Goal: Information Seeking & Learning: Learn about a topic

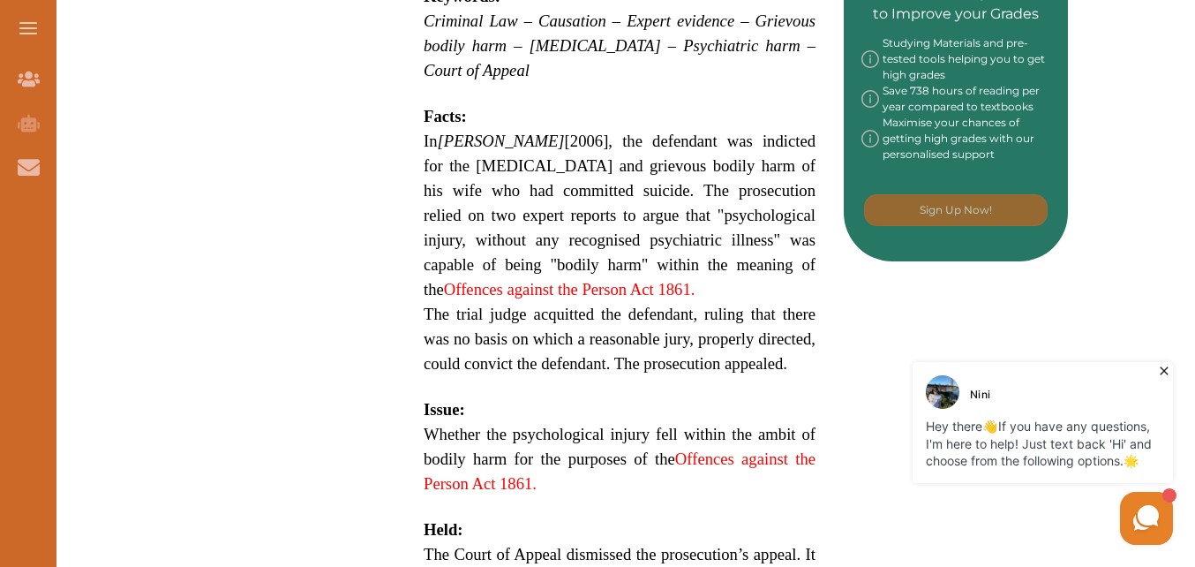
drag, startPoint x: 422, startPoint y: 79, endPoint x: 541, endPoint y: 147, distance: 137.2
click at [541, 147] on div "[PERSON_NAME] [2006] EWCA [PERSON_NAME] 1139 is a UK Criminal Law case concerni…" at bounding box center [619, 197] width 448 height 1557
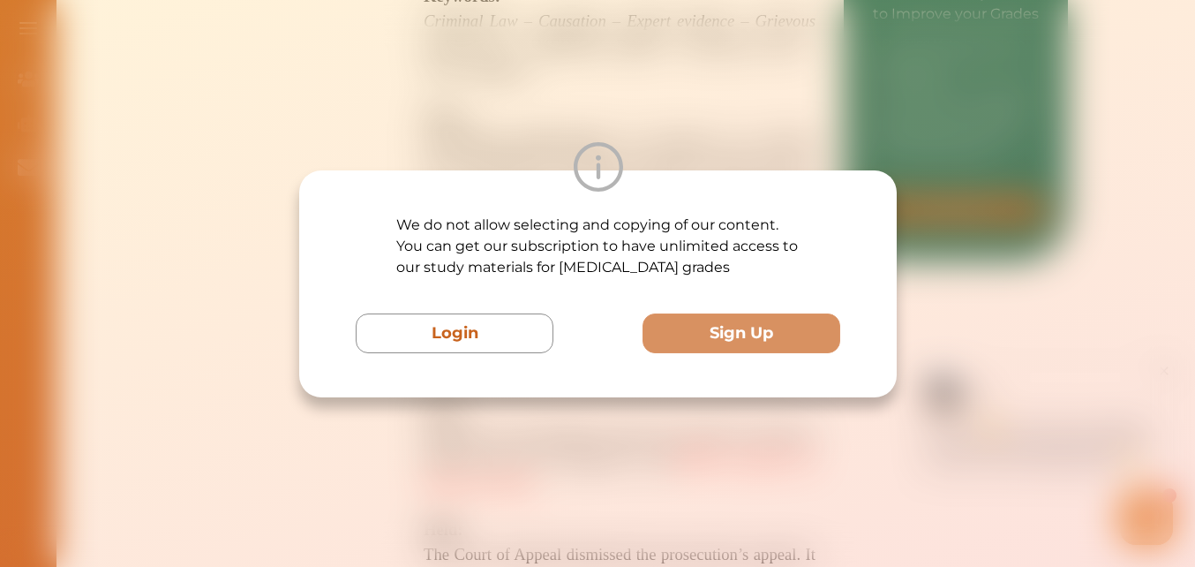
drag, startPoint x: 455, startPoint y: 350, endPoint x: 890, endPoint y: 380, distance: 437.0
click at [890, 380] on div "We do not allow selecting and copying of our content. You can get our subscript…" at bounding box center [597, 283] width 597 height 227
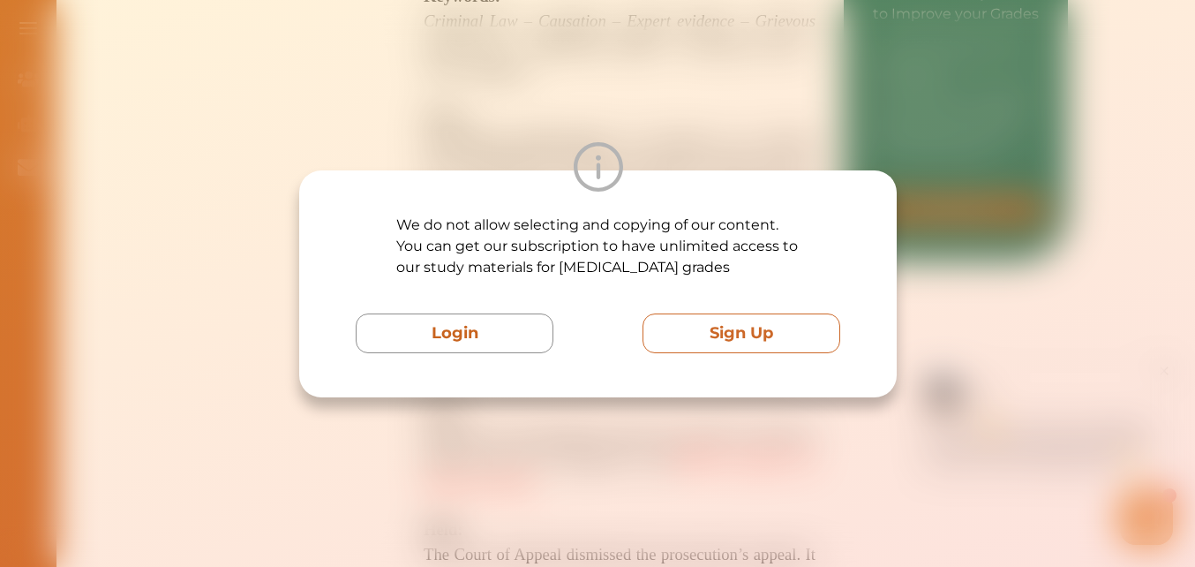
click at [756, 341] on button "Sign Up" at bounding box center [741, 333] width 198 height 40
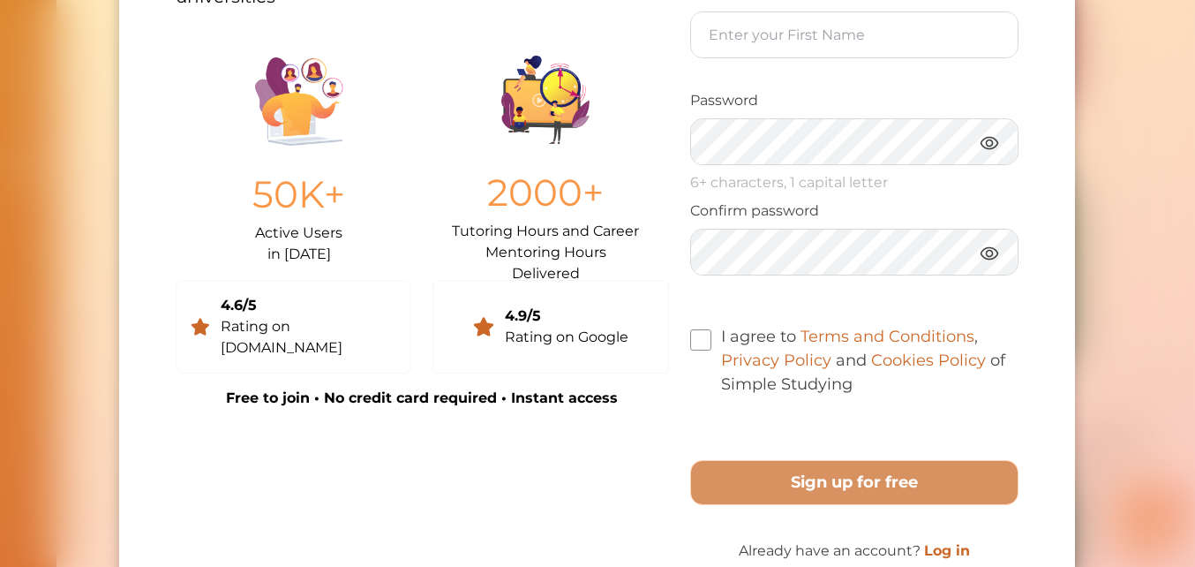
scroll to position [440, 0]
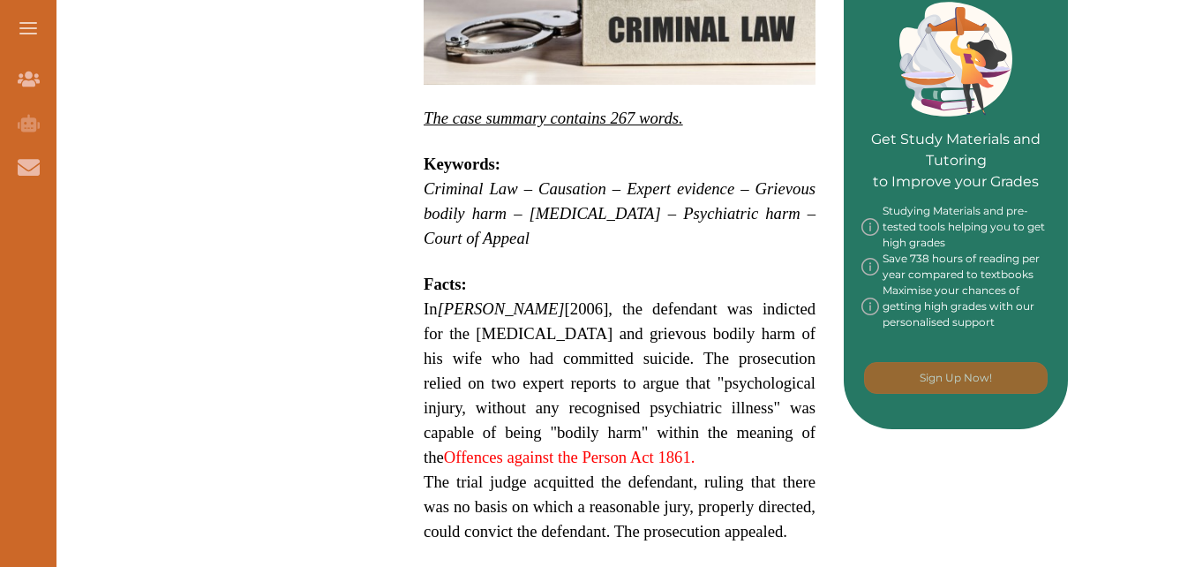
scroll to position [815, 0]
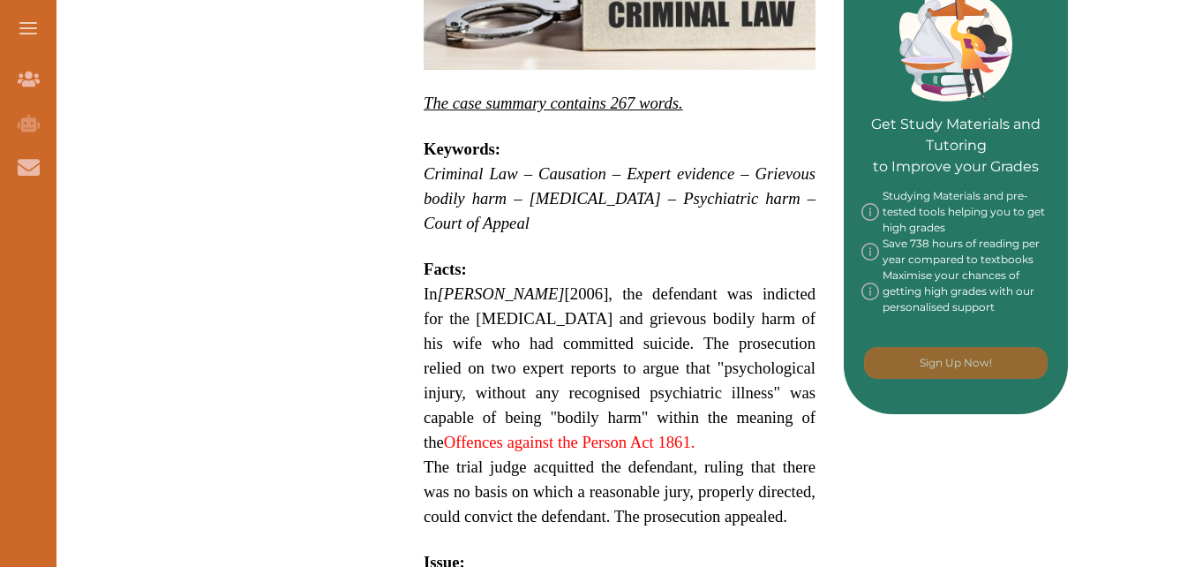
drag, startPoint x: 755, startPoint y: 336, endPoint x: 680, endPoint y: 318, distance: 78.1
click at [680, 318] on p "In R v Dhaliwal [2006], the defendant was indicted for the manslaughter and gri…" at bounding box center [620, 368] width 392 height 173
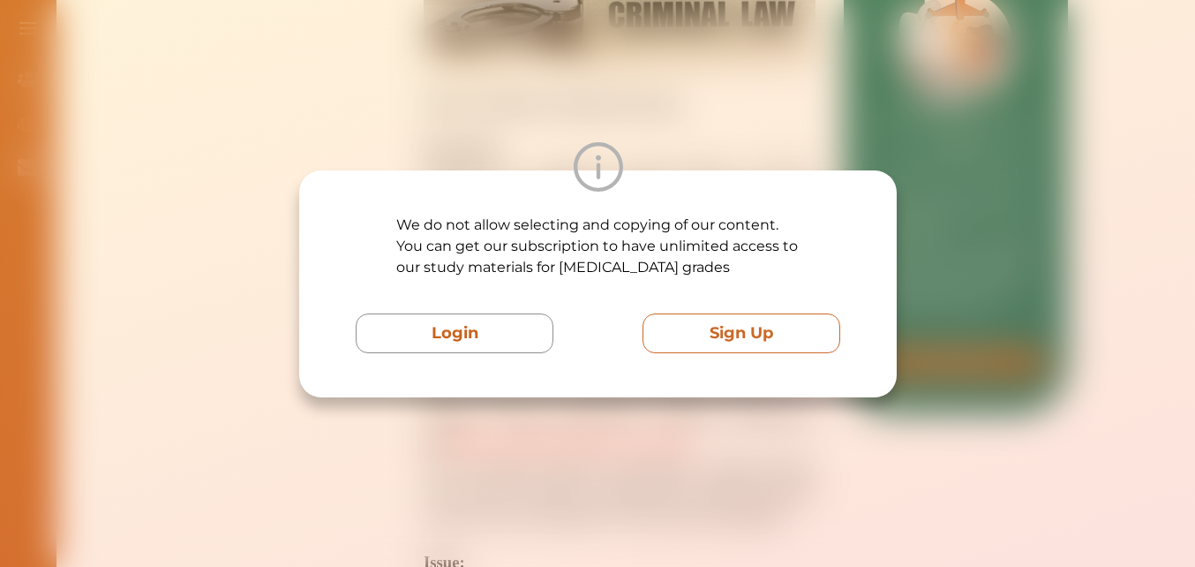
click at [765, 329] on button "Sign Up" at bounding box center [741, 333] width 198 height 40
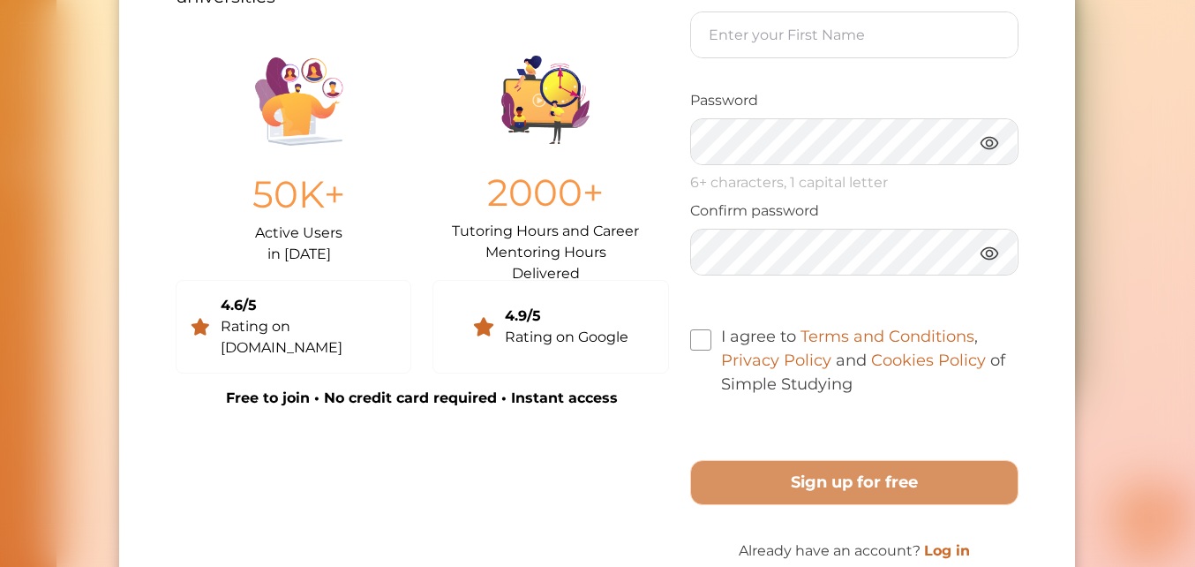
scroll to position [0, 0]
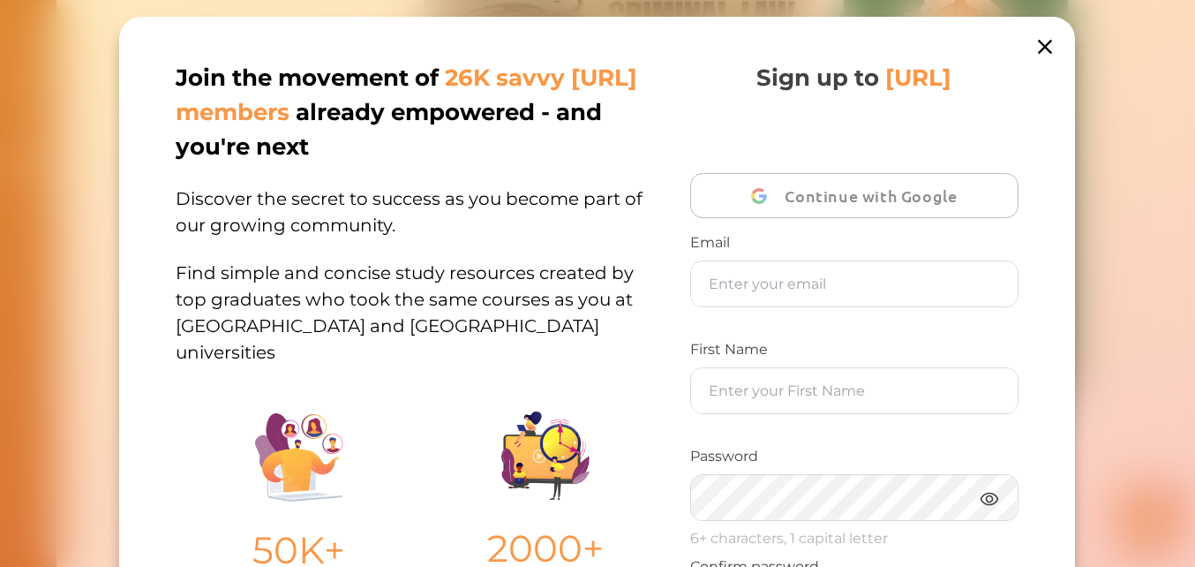
click at [1048, 55] on icon at bounding box center [1045, 46] width 25 height 25
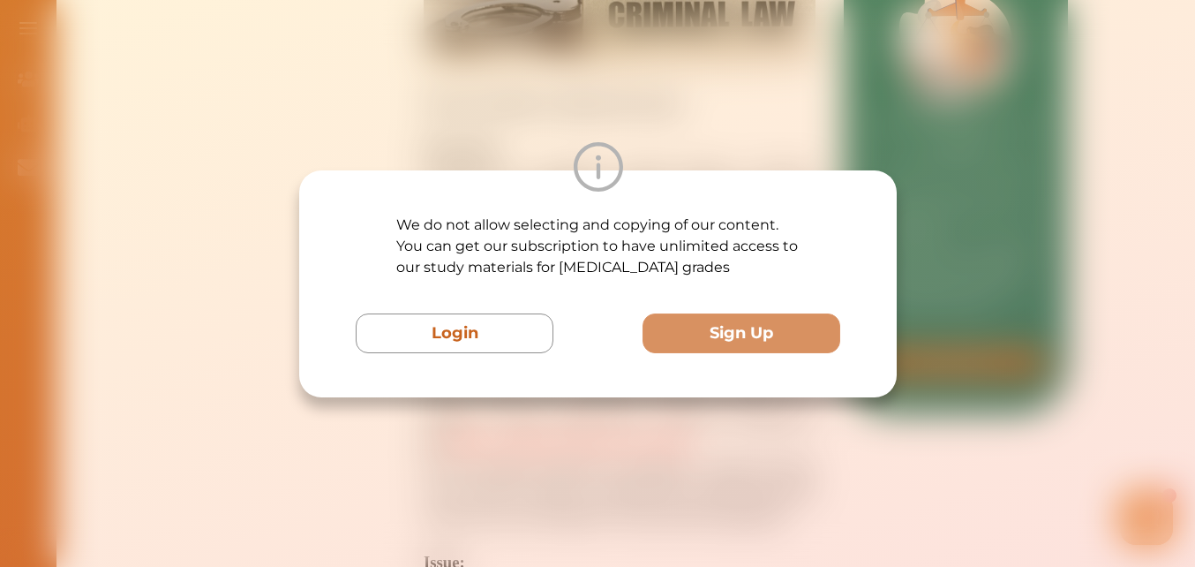
click at [597, 146] on img at bounding box center [597, 166] width 49 height 49
drag, startPoint x: 597, startPoint y: 146, endPoint x: 557, endPoint y: 188, distance: 58.1
click at [586, 155] on img at bounding box center [597, 166] width 49 height 49
click at [555, 209] on div "We do not allow selecting and copying of our content. You can get our subscript…" at bounding box center [597, 283] width 597 height 227
drag, startPoint x: 590, startPoint y: 204, endPoint x: 1039, endPoint y: 130, distance: 454.4
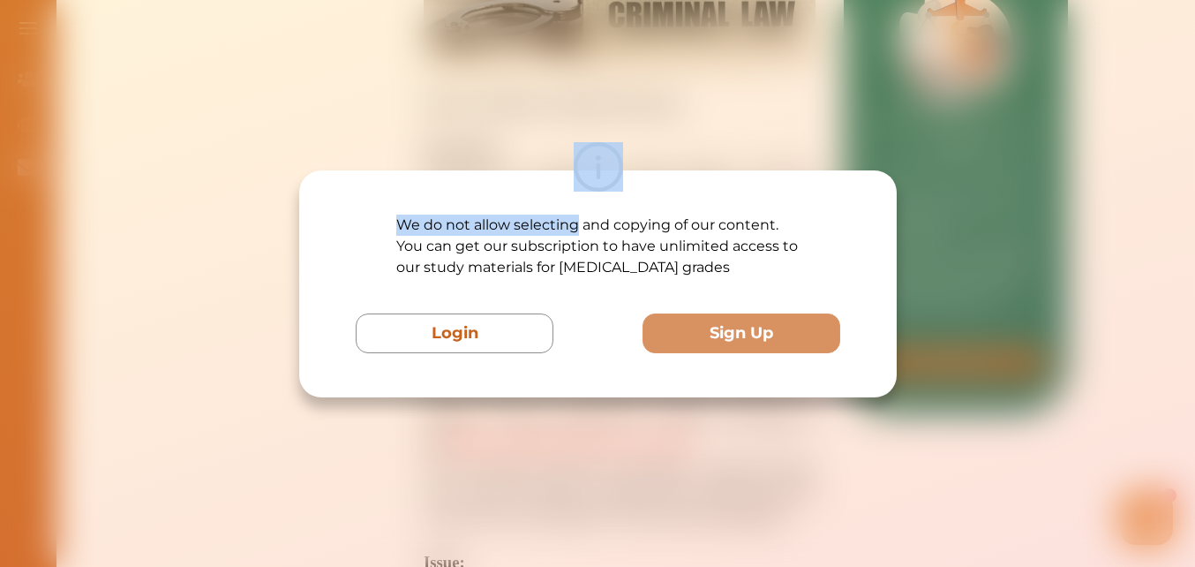
click at [1039, 130] on div "We do not allow selecting and copying of our content. You can get our subscript…" at bounding box center [597, 283] width 1195 height 567
drag, startPoint x: 1039, startPoint y: 130, endPoint x: 943, endPoint y: 276, distance: 174.8
click at [943, 276] on div "We do not allow selecting and copying of our content. You can get our subscript…" at bounding box center [597, 283] width 1195 height 567
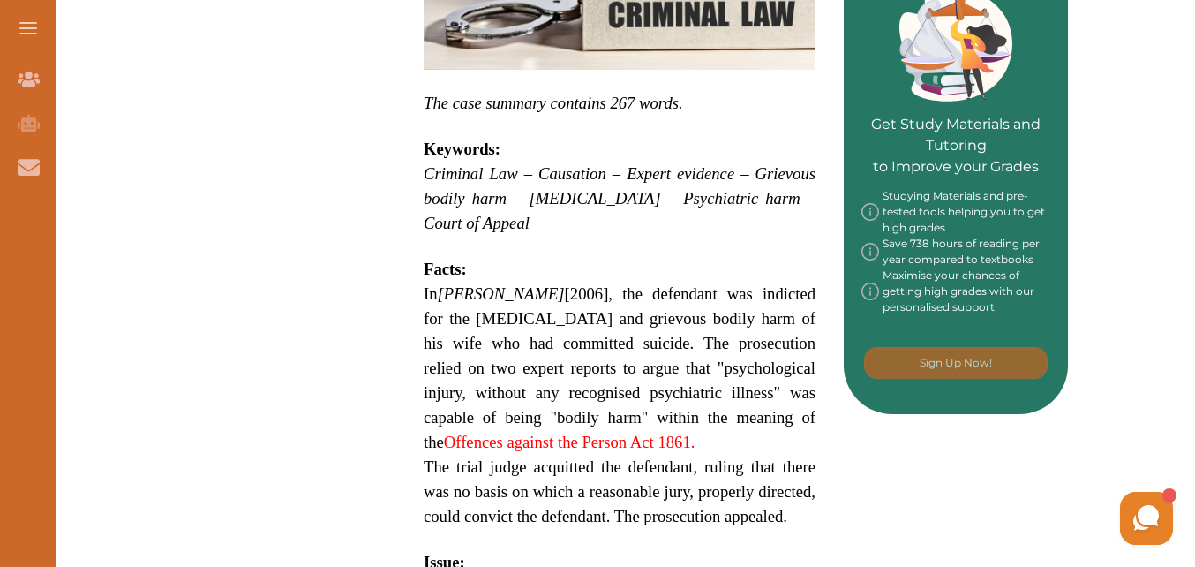
click at [943, 276] on div "We do not allow selecting and copying of our content. You can get our subscript…" at bounding box center [597, 283] width 1195 height 567
click at [344, 275] on div "Want to secure high grades in Criminal Law ? We’ve created a FREE checklist for…" at bounding box center [619, 340] width 897 height 1859
drag, startPoint x: 344, startPoint y: 275, endPoint x: 447, endPoint y: 296, distance: 105.2
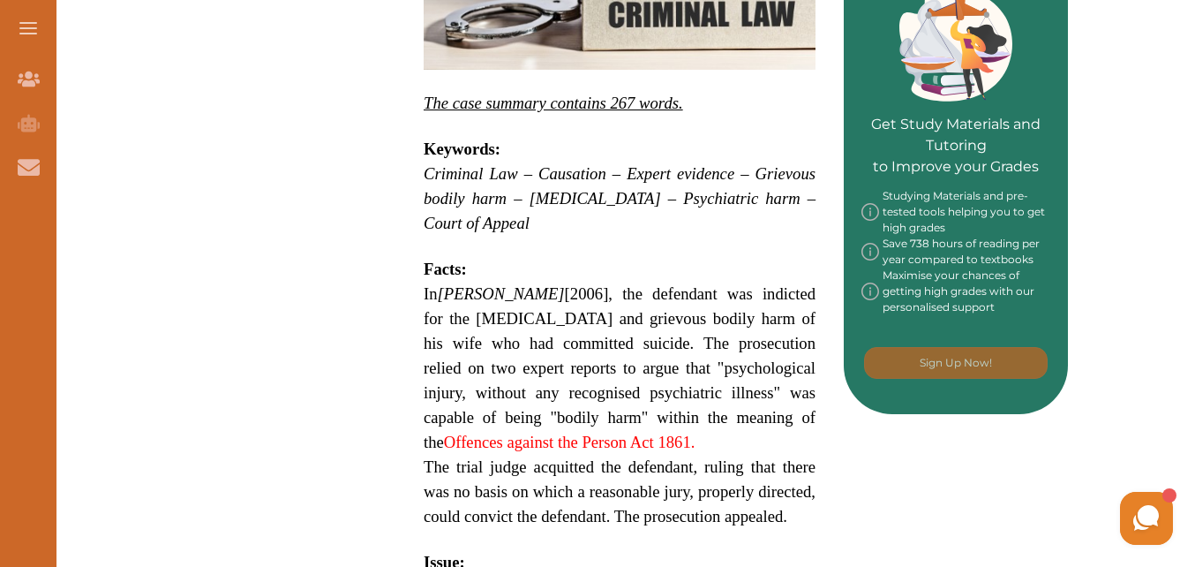
click at [447, 296] on p "In R v Dhaliwal [2006], the defendant was indicted for the manslaughter and gri…" at bounding box center [620, 368] width 392 height 173
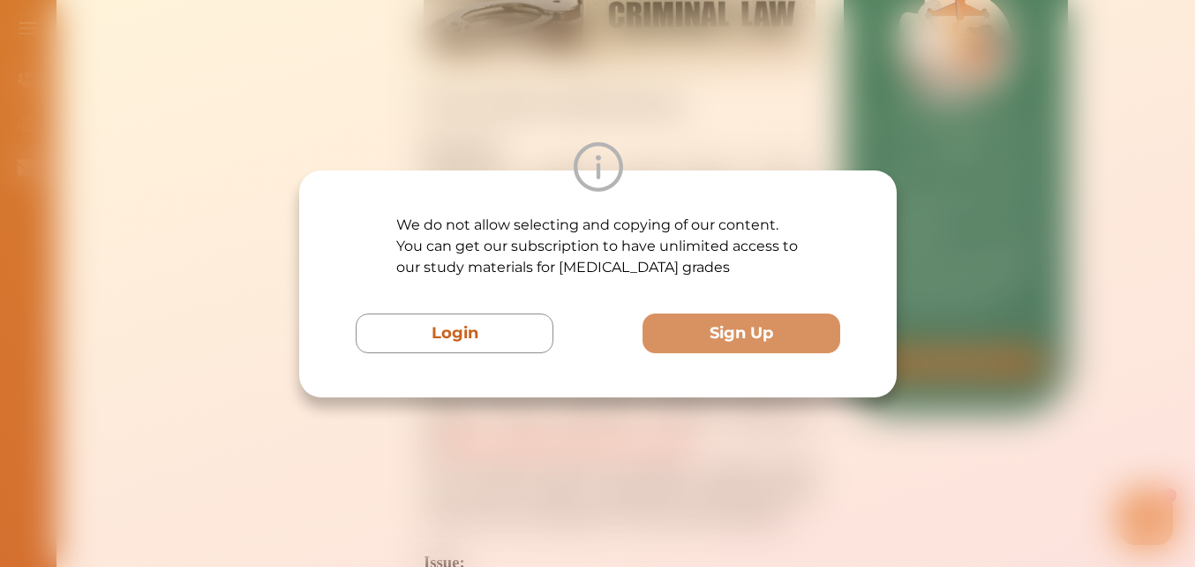
click at [561, 139] on div "We do not allow selecting and copying of our content. You can get our subscript…" at bounding box center [597, 283] width 1195 height 567
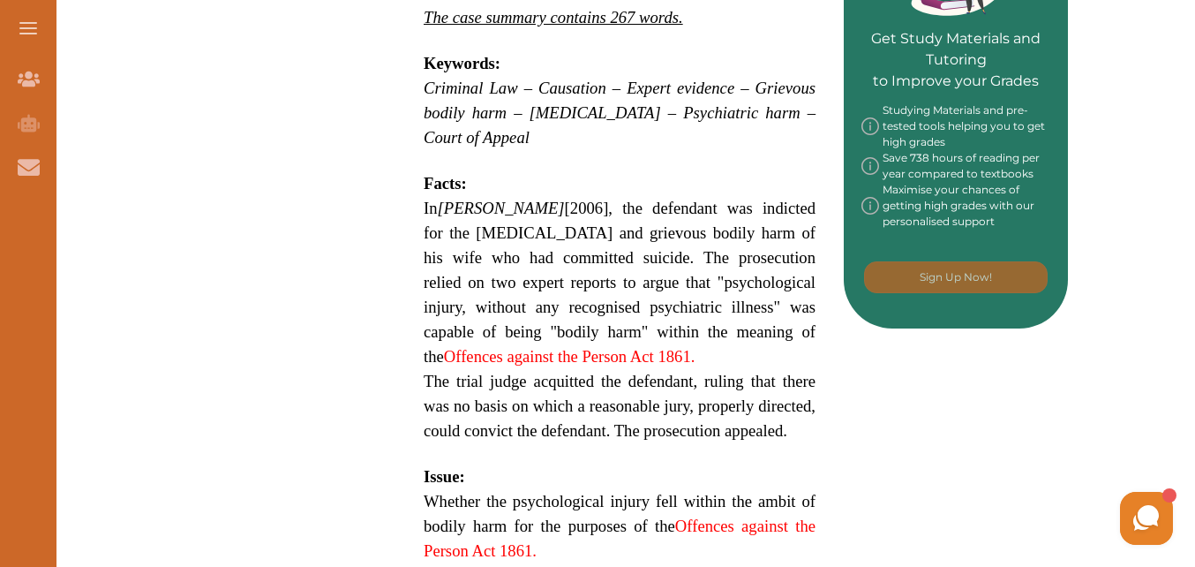
scroll to position [910, 0]
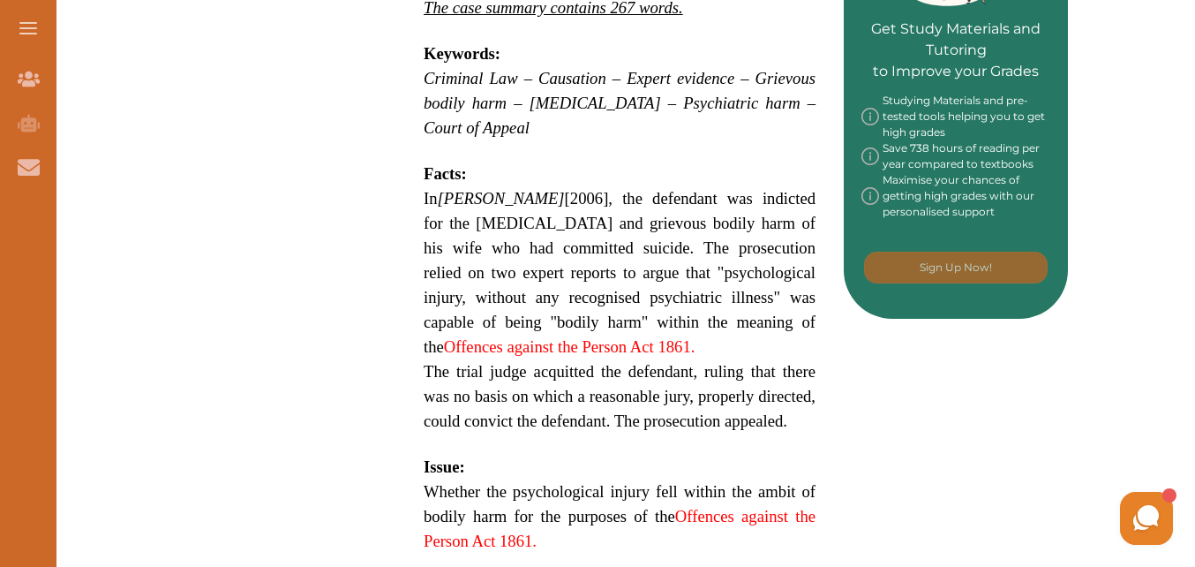
click at [471, 265] on span "In R v Dhaliwal [2006], the defendant was indicted for the manslaughter and gri…" at bounding box center [620, 272] width 392 height 167
click at [705, 327] on button "Sign Up" at bounding box center [741, 333] width 198 height 40
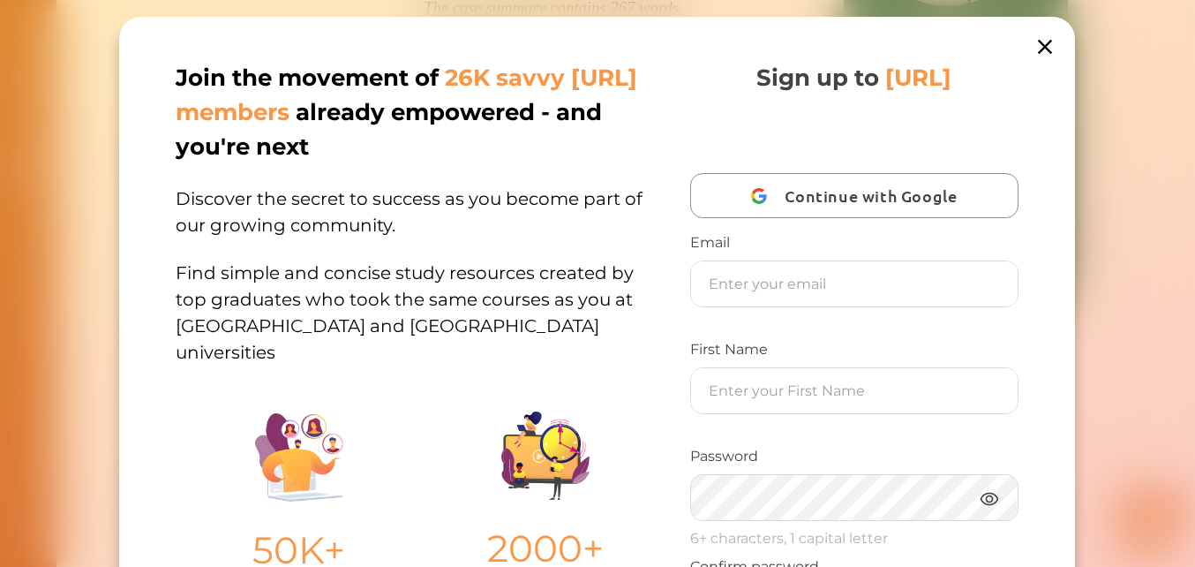
scroll to position [356, 0]
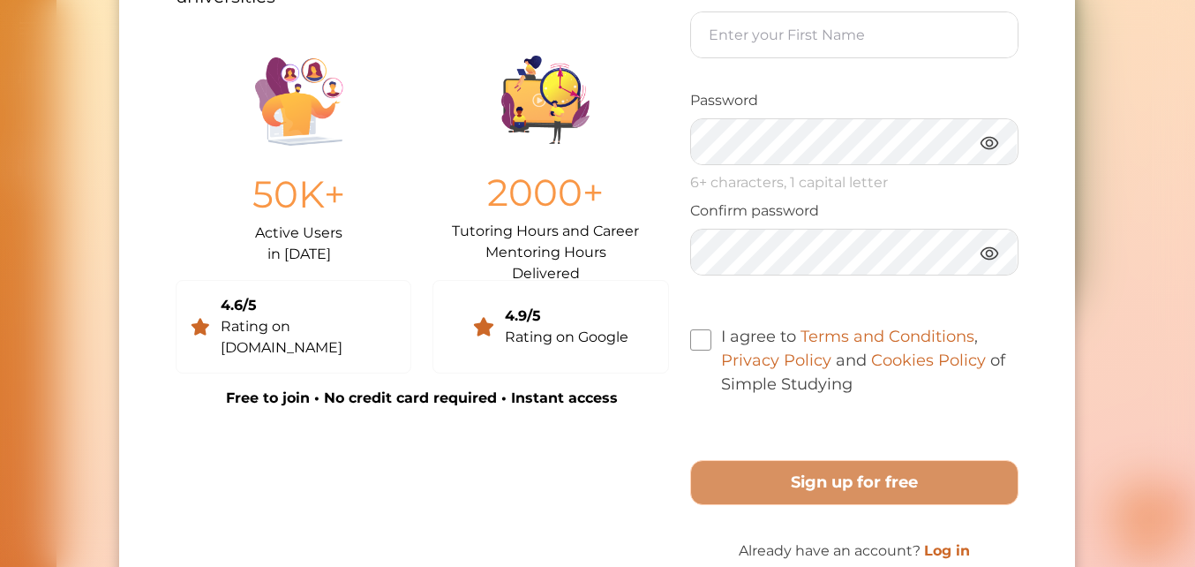
click at [1061, 272] on div "Join the movement of 26K savvy StudyCrowd.AI members already empowered - and yo…" at bounding box center [597, 133] width 956 height 944
drag, startPoint x: 1061, startPoint y: 272, endPoint x: 876, endPoint y: 74, distance: 270.4
click at [876, 74] on div "Join the movement of 26K savvy StudyCrowd.AI members already empowered - and yo…" at bounding box center [597, 133] width 956 height 944
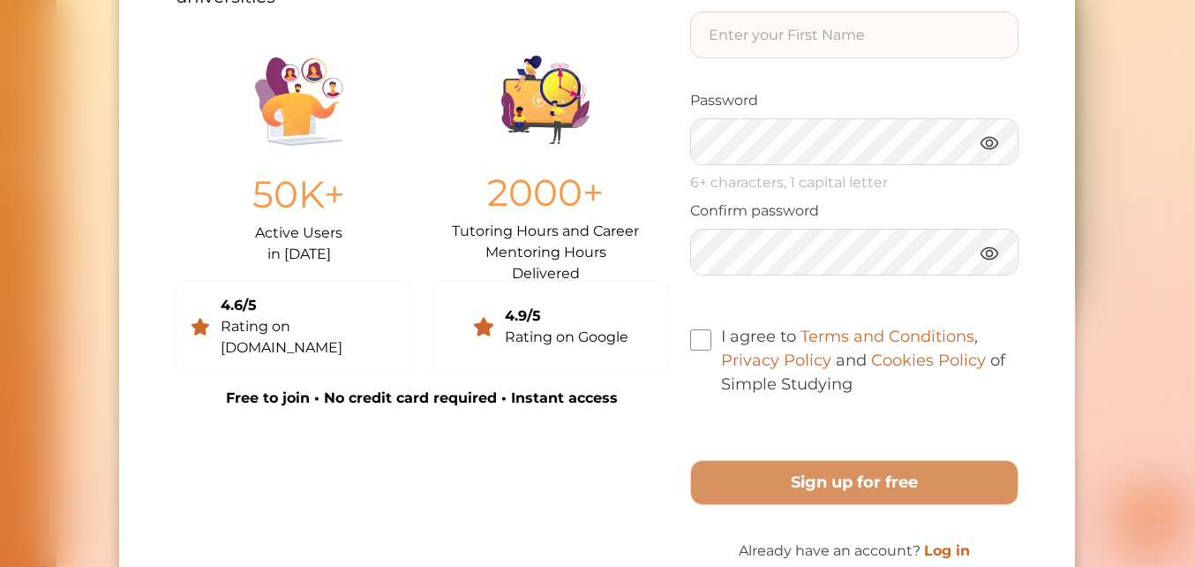
drag, startPoint x: 876, startPoint y: 74, endPoint x: 795, endPoint y: 22, distance: 96.5
click at [795, 22] on input "text" at bounding box center [854, 34] width 327 height 45
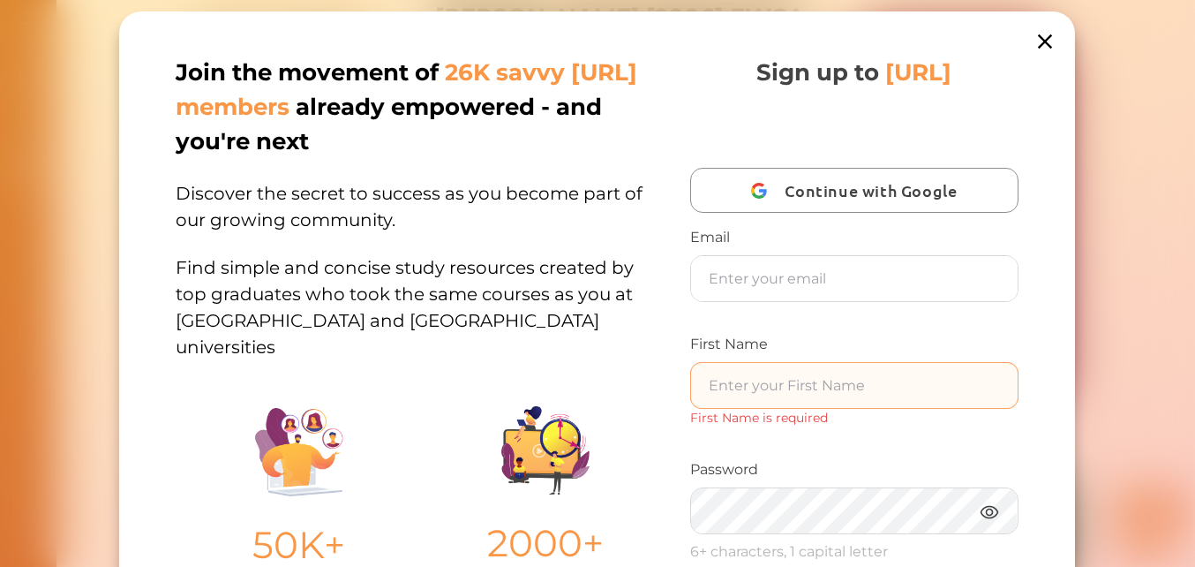
scroll to position [1, 0]
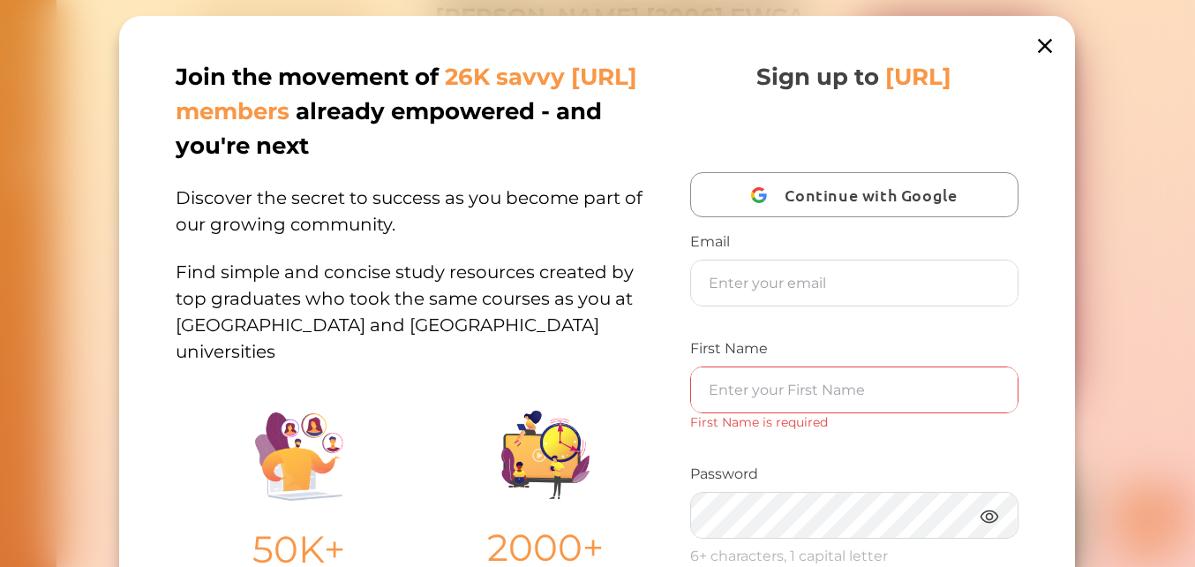
click at [1045, 42] on icon at bounding box center [1045, 46] width 14 height 14
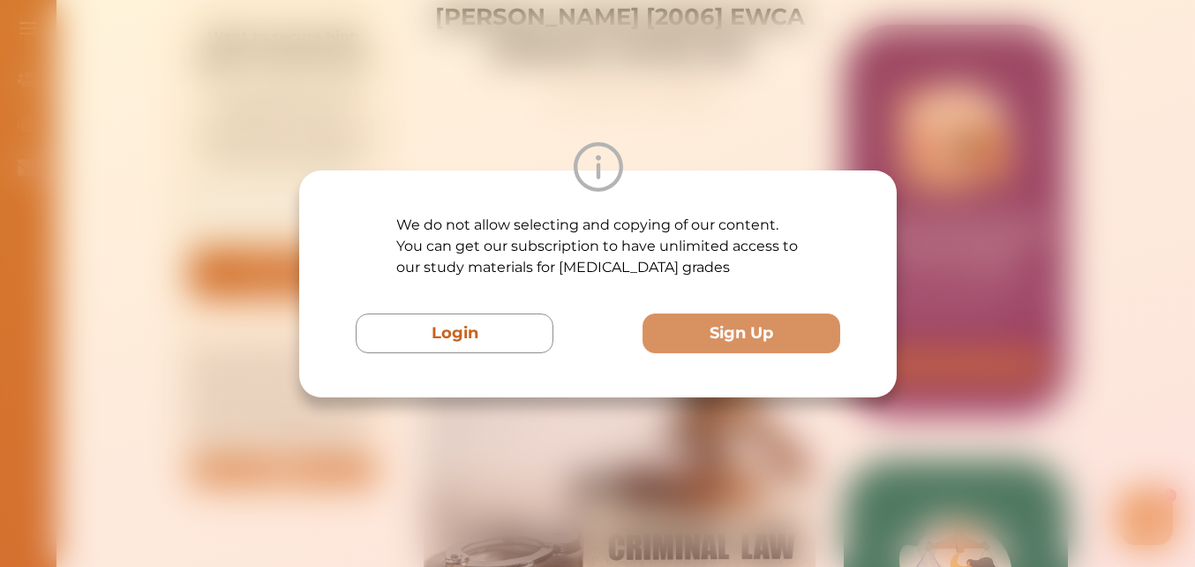
click at [720, 144] on div at bounding box center [597, 166] width 597 height 49
click at [664, 130] on div "We do not allow selecting and copying of our content. You can get our subscript…" at bounding box center [597, 283] width 1195 height 567
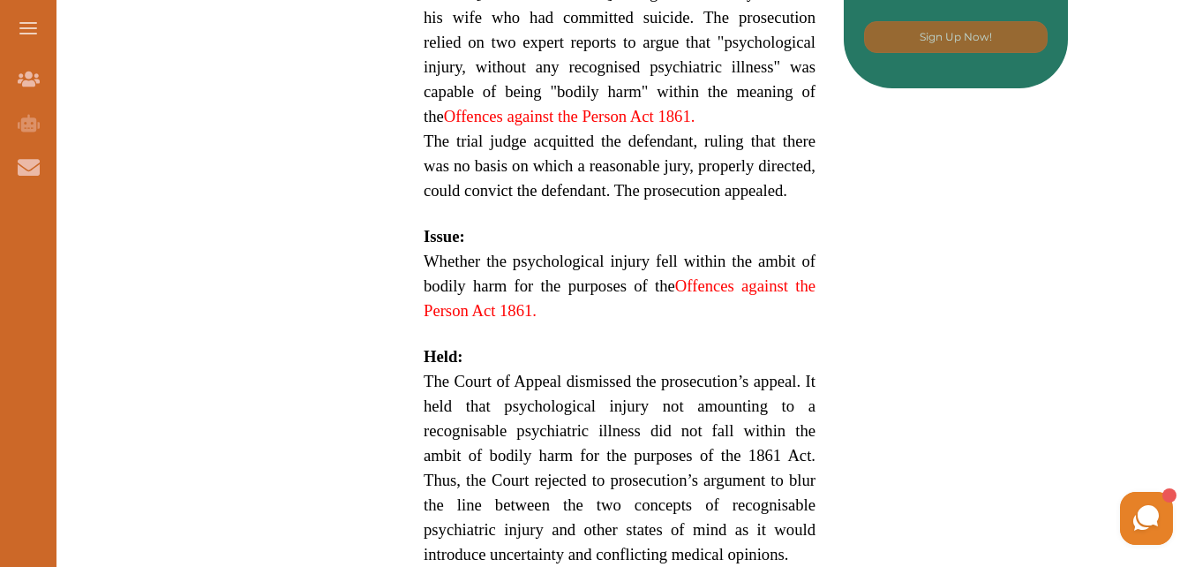
scroll to position [1145, 0]
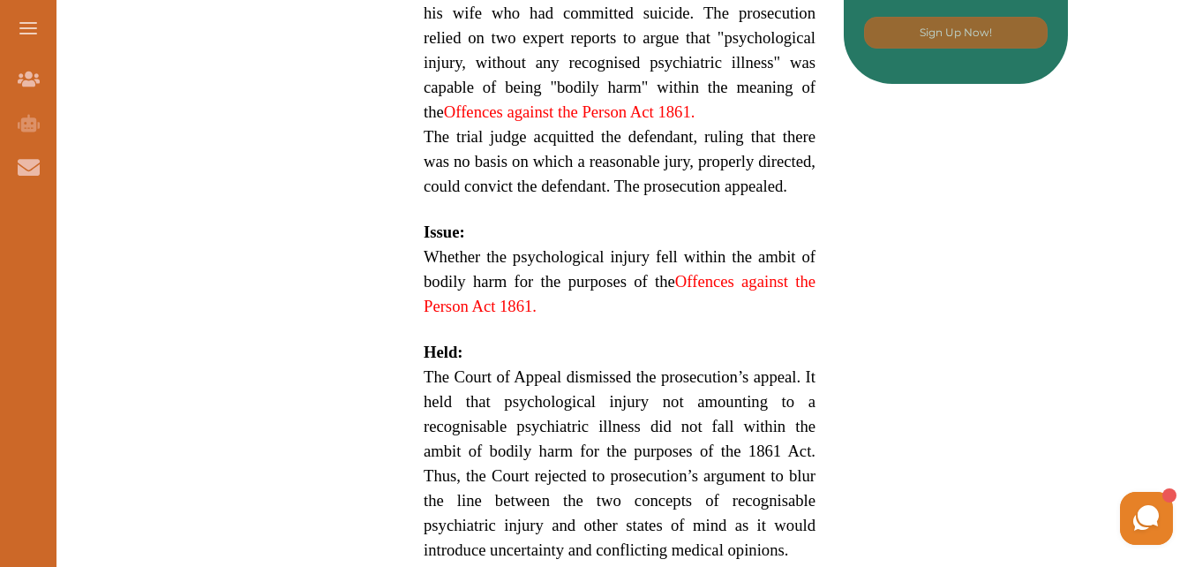
drag, startPoint x: 421, startPoint y: 200, endPoint x: 710, endPoint y: 210, distance: 289.6
click at [710, 210] on div "[PERSON_NAME] [2006] EWCA [PERSON_NAME] 1139 is a UK Criminal Law case concerni…" at bounding box center [619, 20] width 448 height 1557
click at [673, 109] on div "We do not allow selecting and copying of our content. You can get our subscript…" at bounding box center [597, 283] width 1195 height 567
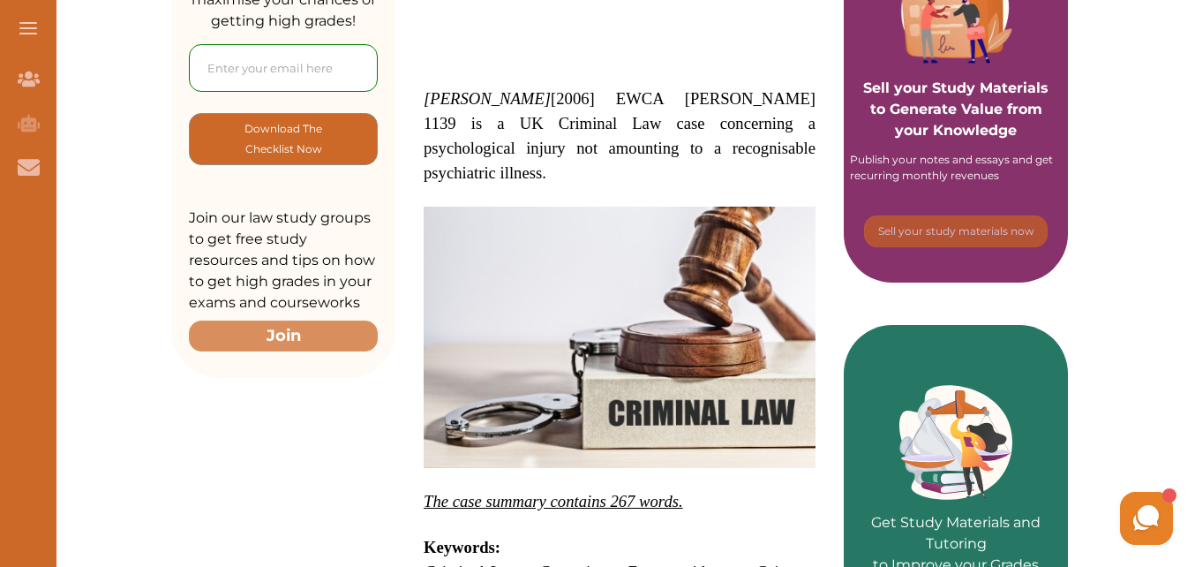
scroll to position [115, 0]
